Goal: Transaction & Acquisition: Purchase product/service

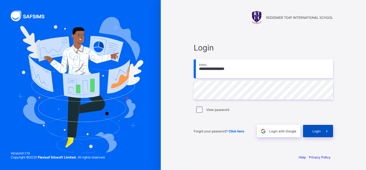
click at [323, 131] on span at bounding box center [327, 131] width 12 height 12
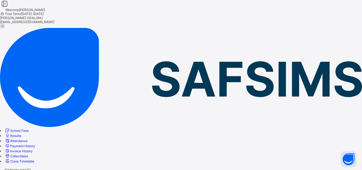
click at [29, 128] on span "School Fees" at bounding box center [19, 130] width 18 height 4
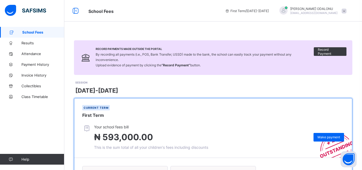
click at [333, 135] on span "Make payment" at bounding box center [329, 137] width 23 height 4
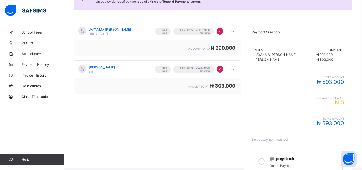
scroll to position [57, 0]
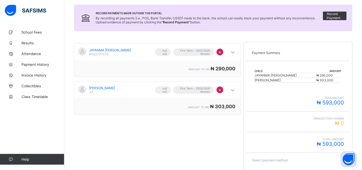
click at [120, 50] on span "JAYANMA [PERSON_NAME]" at bounding box center [110, 50] width 42 height 4
click at [235, 53] on icon at bounding box center [233, 52] width 6 height 5
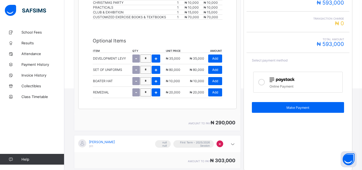
scroll to position [159, 0]
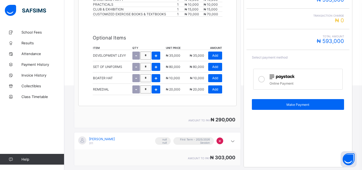
click at [221, 141] on span "×" at bounding box center [219, 140] width 3 height 5
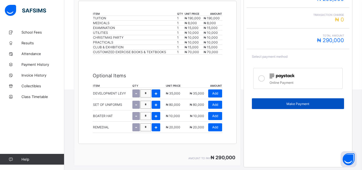
click at [306, 102] on span "Make Payment" at bounding box center [298, 104] width 84 height 4
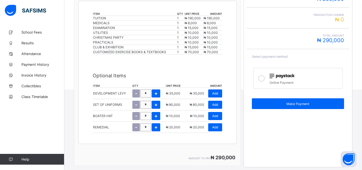
click at [262, 75] on icon at bounding box center [261, 78] width 6 height 6
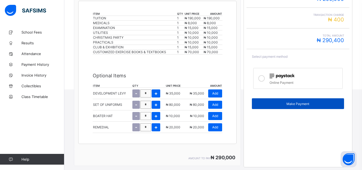
click at [305, 102] on span "Make Payment" at bounding box center [298, 104] width 84 height 4
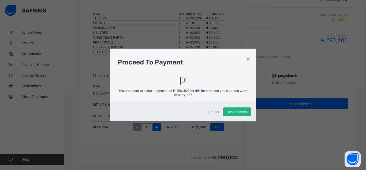
click at [235, 110] on span "Yes, Proceed" at bounding box center [237, 112] width 20 height 4
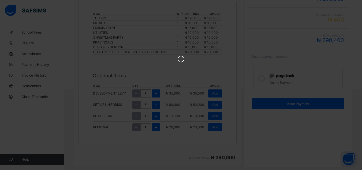
scroll to position [0, 0]
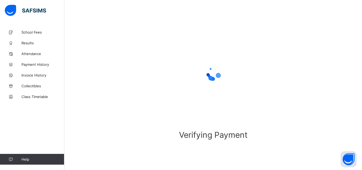
scroll to position [35, 0]
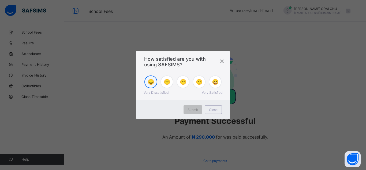
click at [153, 84] on span "😞" at bounding box center [151, 82] width 7 height 6
click at [216, 80] on span "😄" at bounding box center [215, 82] width 7 height 6
click at [189, 110] on span "Submit" at bounding box center [193, 109] width 10 height 4
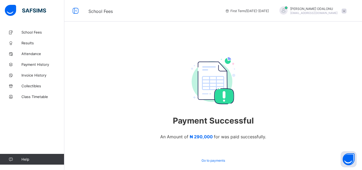
scroll to position [26, 0]
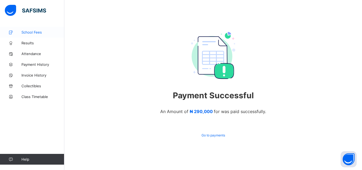
click at [35, 36] on link "School Fees" at bounding box center [32, 32] width 64 height 11
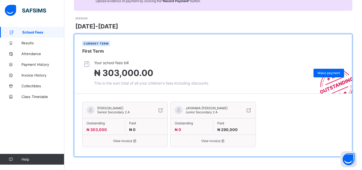
scroll to position [64, 0]
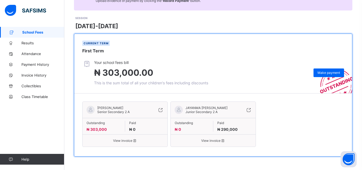
click at [211, 141] on span "View invoice" at bounding box center [213, 140] width 77 height 4
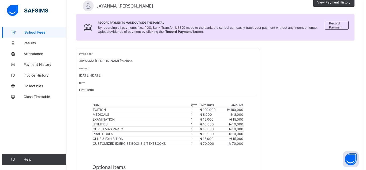
scroll to position [35, 0]
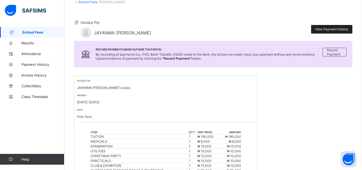
click at [331, 29] on span "View Payment History" at bounding box center [331, 29] width 33 height 4
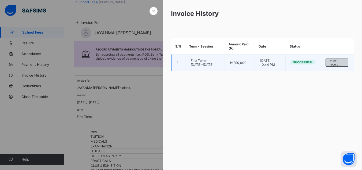
click at [335, 61] on span "View receipt" at bounding box center [337, 63] width 14 height 8
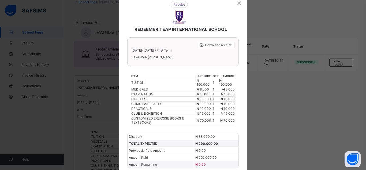
scroll to position [27, 0]
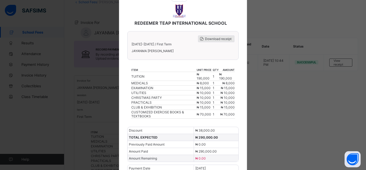
click at [215, 40] on span "Download receipt" at bounding box center [218, 39] width 27 height 4
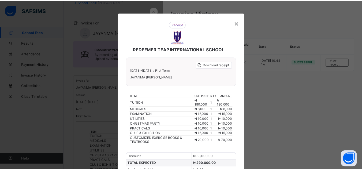
scroll to position [0, 0]
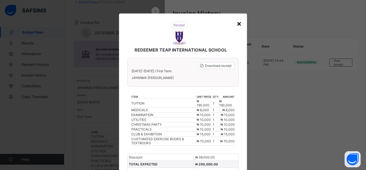
click at [238, 24] on div "×" at bounding box center [239, 23] width 5 height 9
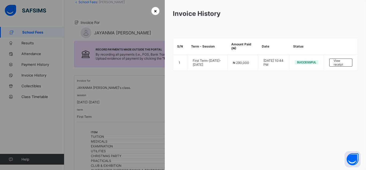
click at [158, 12] on div "×" at bounding box center [155, 11] width 8 height 8
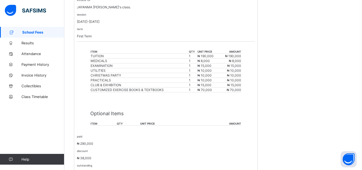
scroll to position [142, 0]
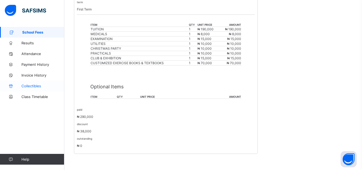
click at [33, 84] on span "Collectibles" at bounding box center [42, 86] width 43 height 4
